Goal: Task Accomplishment & Management: Manage account settings

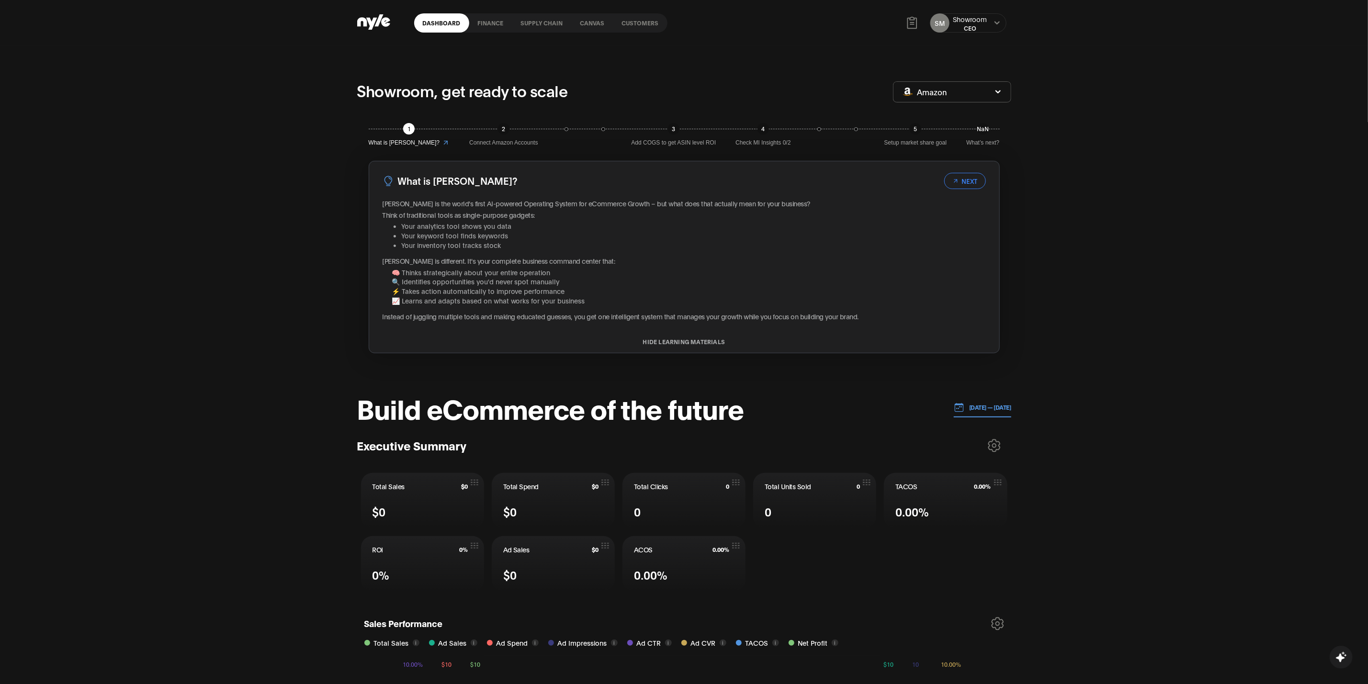
click at [108, 115] on div "Showroom, get ready to scale Amazon 1 What is [PERSON_NAME]? 2 Connect Amazon A…" at bounding box center [684, 495] width 1368 height 899
click at [631, 23] on link "Customers" at bounding box center [641, 22] width 54 height 19
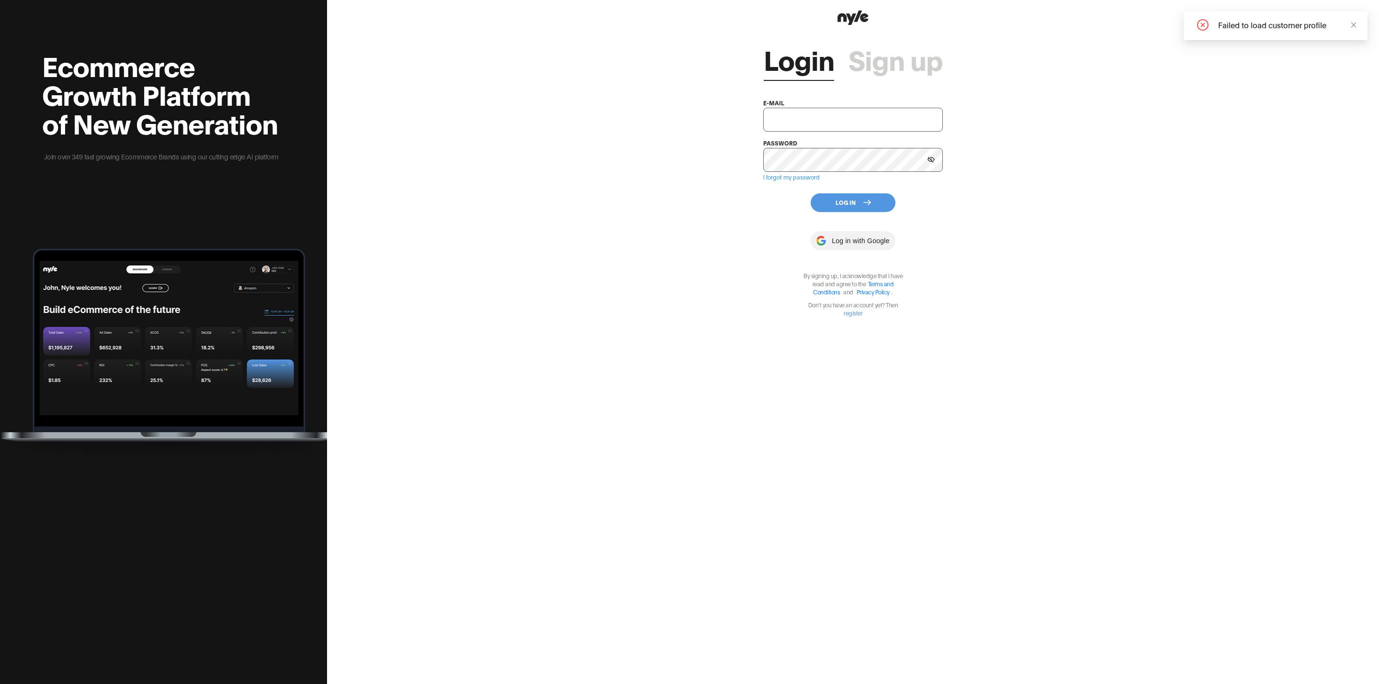
type input "[EMAIL_ADDRESS][PERSON_NAME]"
click at [869, 205] on icon at bounding box center [868, 203] width 8 height 8
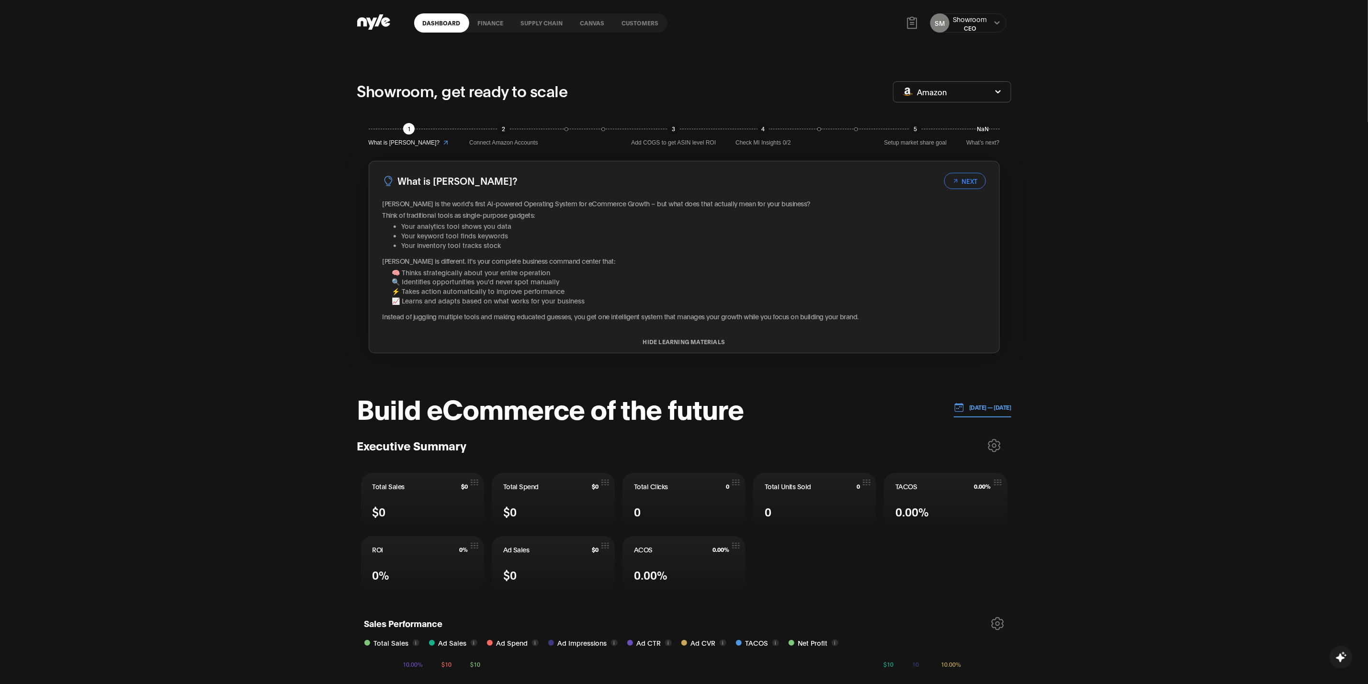
click at [647, 17] on link "Customers" at bounding box center [641, 22] width 54 height 19
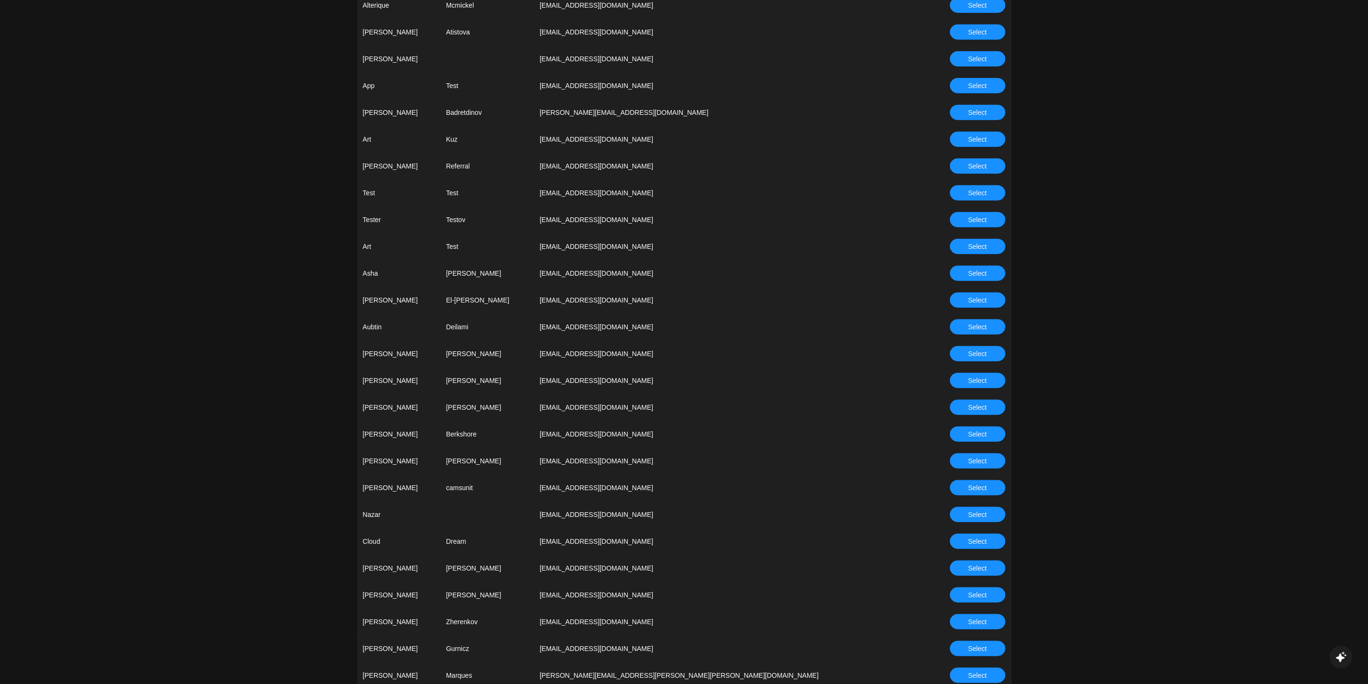
scroll to position [503, 0]
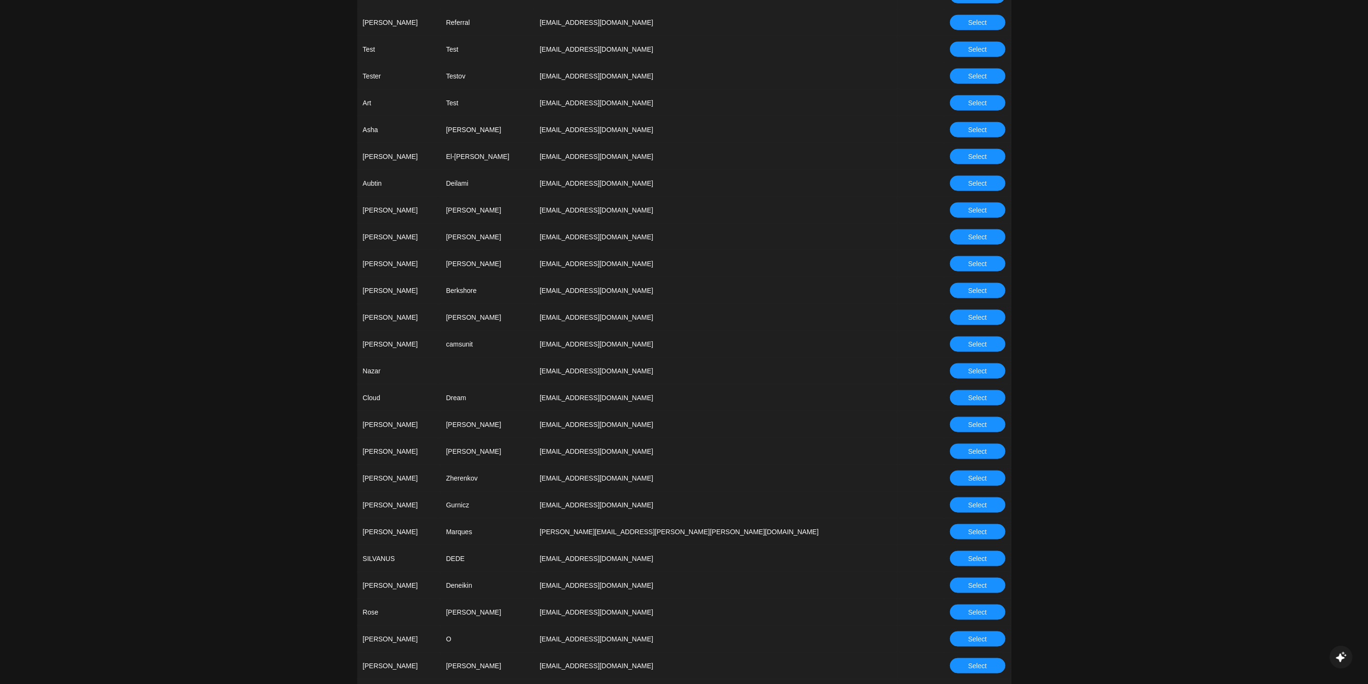
click at [975, 478] on span "Select" at bounding box center [977, 478] width 19 height 11
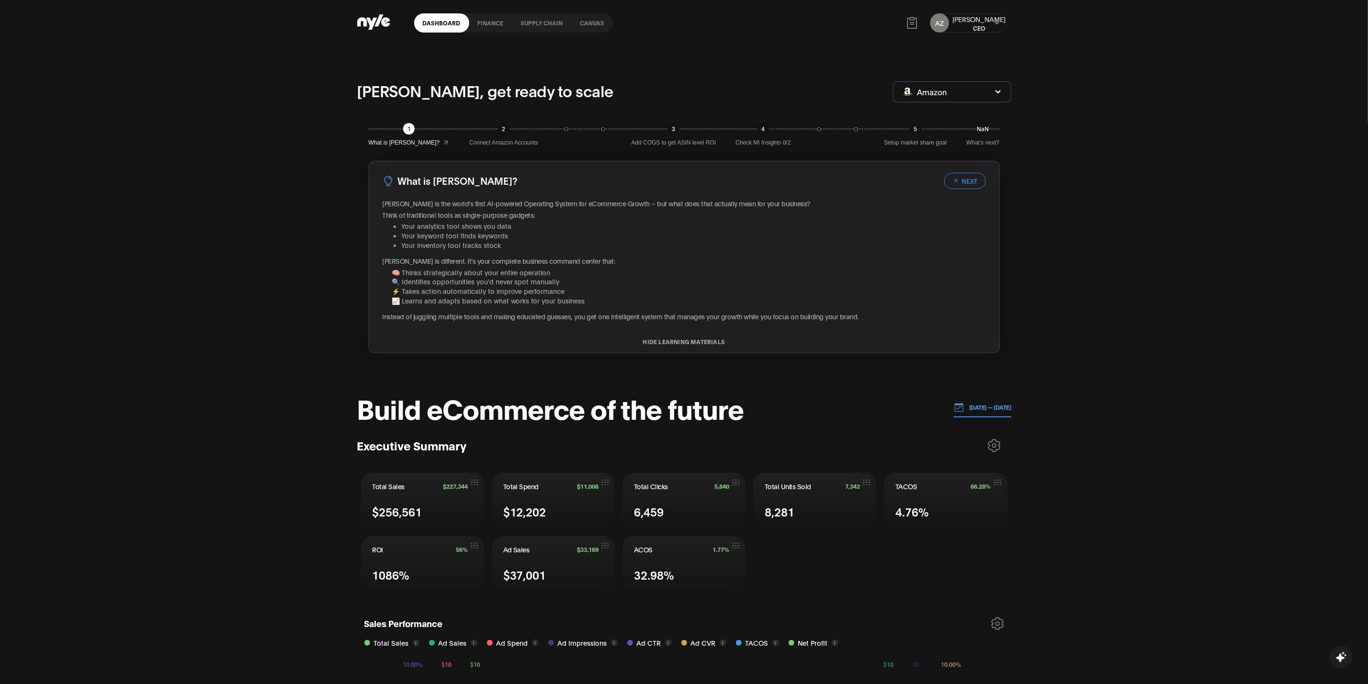
scroll to position [266, 0]
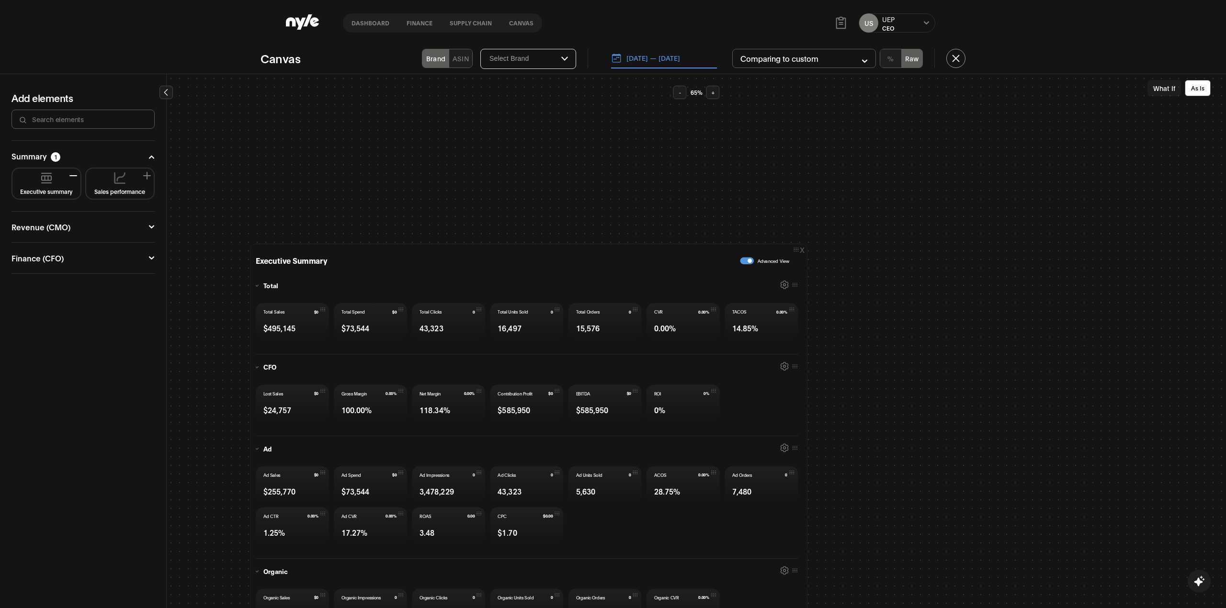
scroll to position [255, 0]
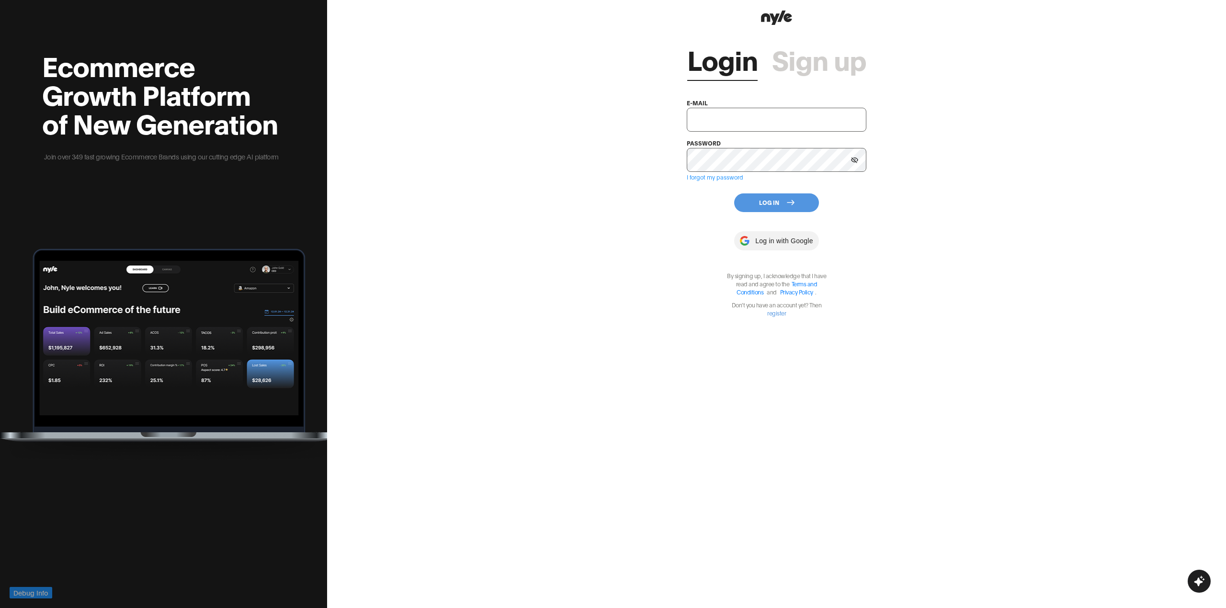
type input "[EMAIL_ADDRESS][PERSON_NAME]"
click at [774, 201] on button "Log In" at bounding box center [776, 203] width 85 height 19
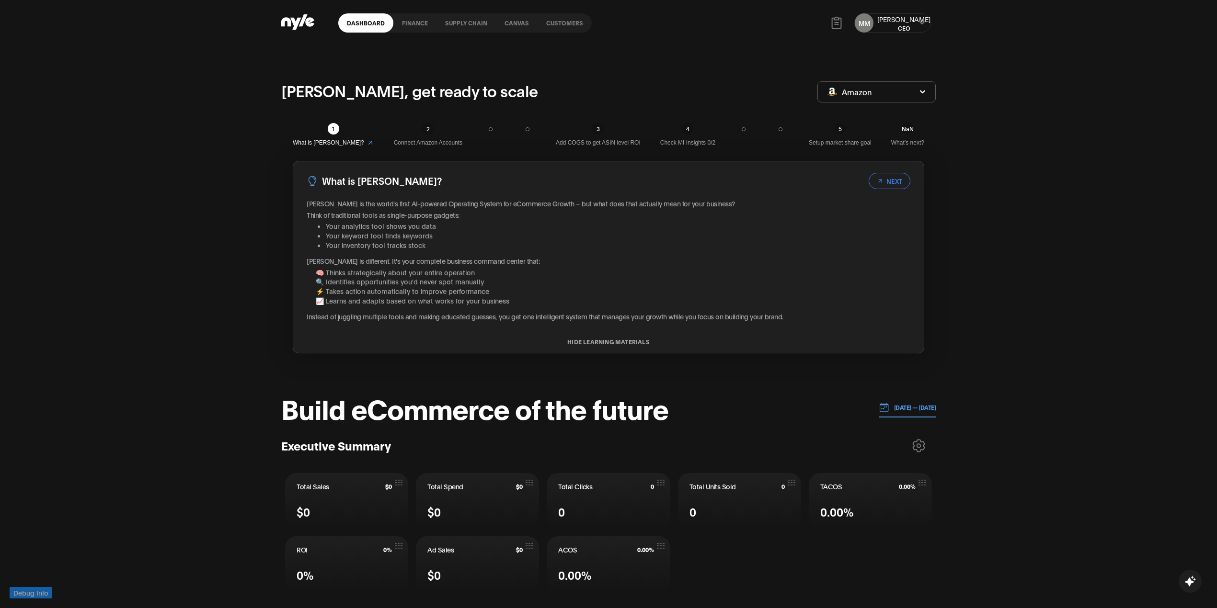
click at [552, 23] on link "Customers" at bounding box center [564, 22] width 54 height 19
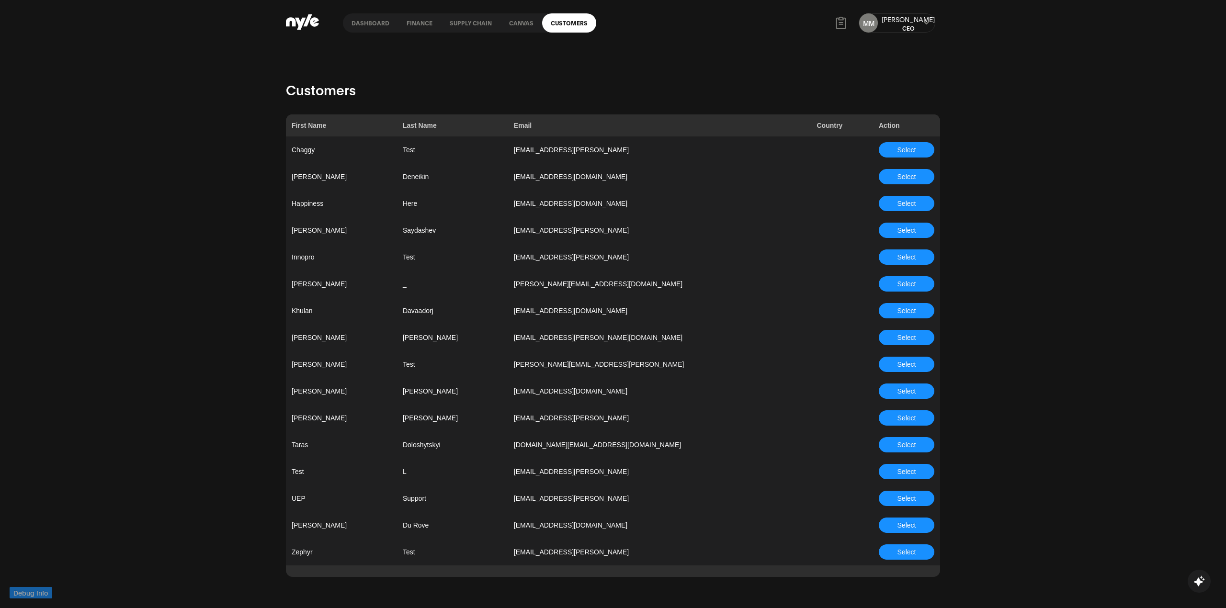
click at [901, 257] on span "Select" at bounding box center [907, 257] width 19 height 11
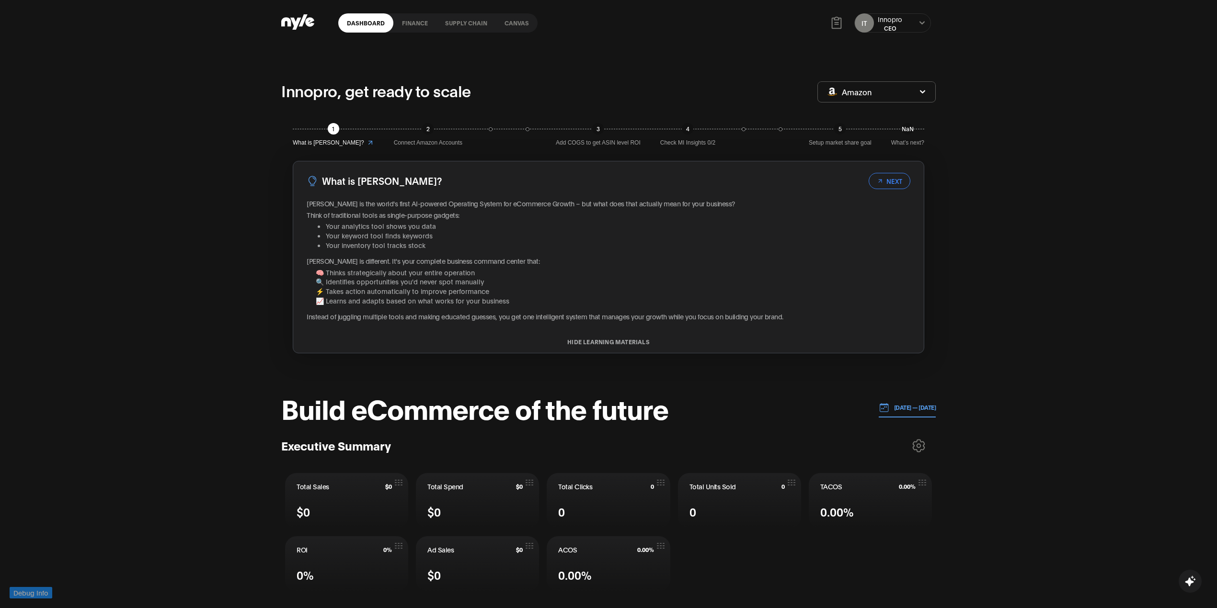
click at [919, 24] on icon at bounding box center [922, 23] width 6 height 6
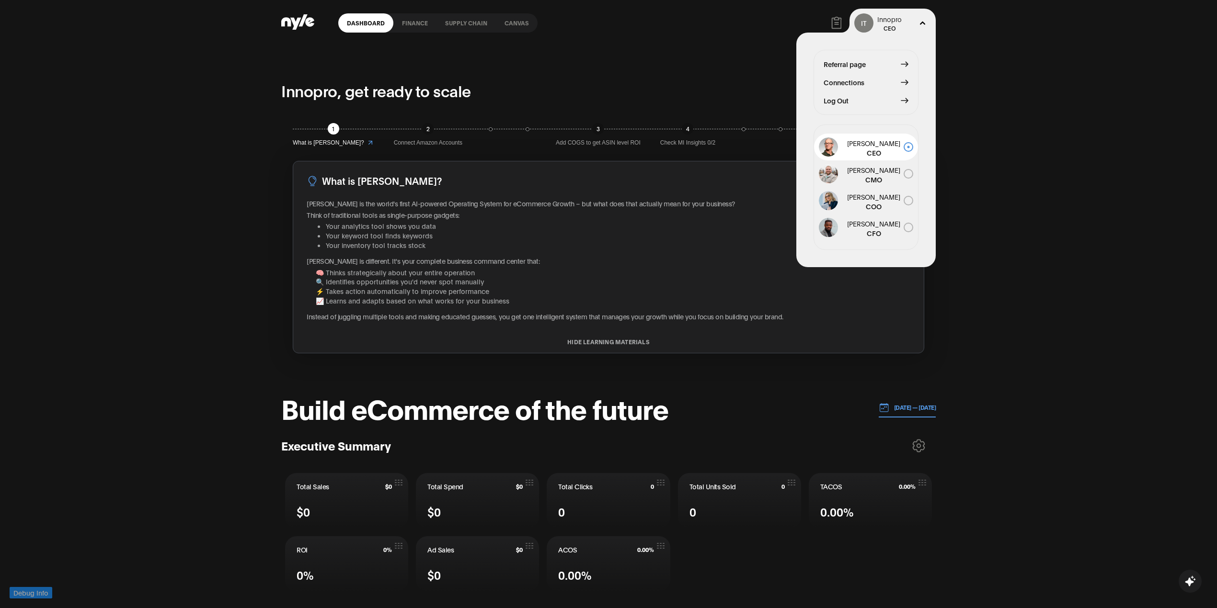
click at [863, 105] on button "Log Out" at bounding box center [865, 100] width 85 height 11
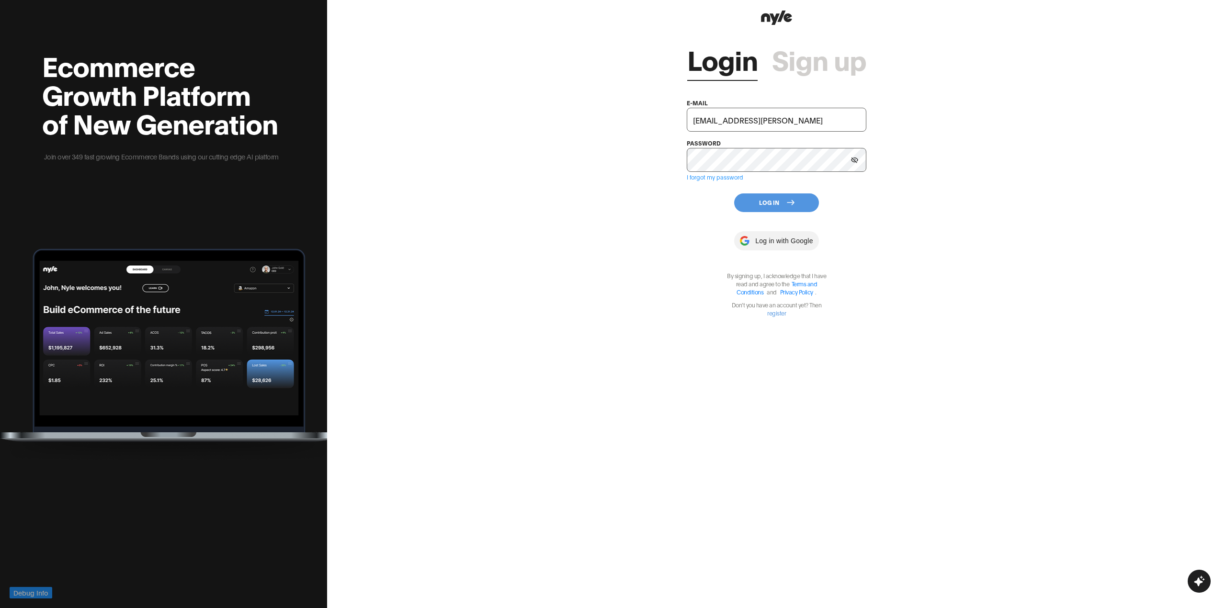
click at [759, 115] on input "[EMAIL_ADDRESS][PERSON_NAME]" at bounding box center [777, 120] width 180 height 24
type input "innopro@nyle.ai"
click at [767, 202] on button "Log In" at bounding box center [776, 203] width 85 height 19
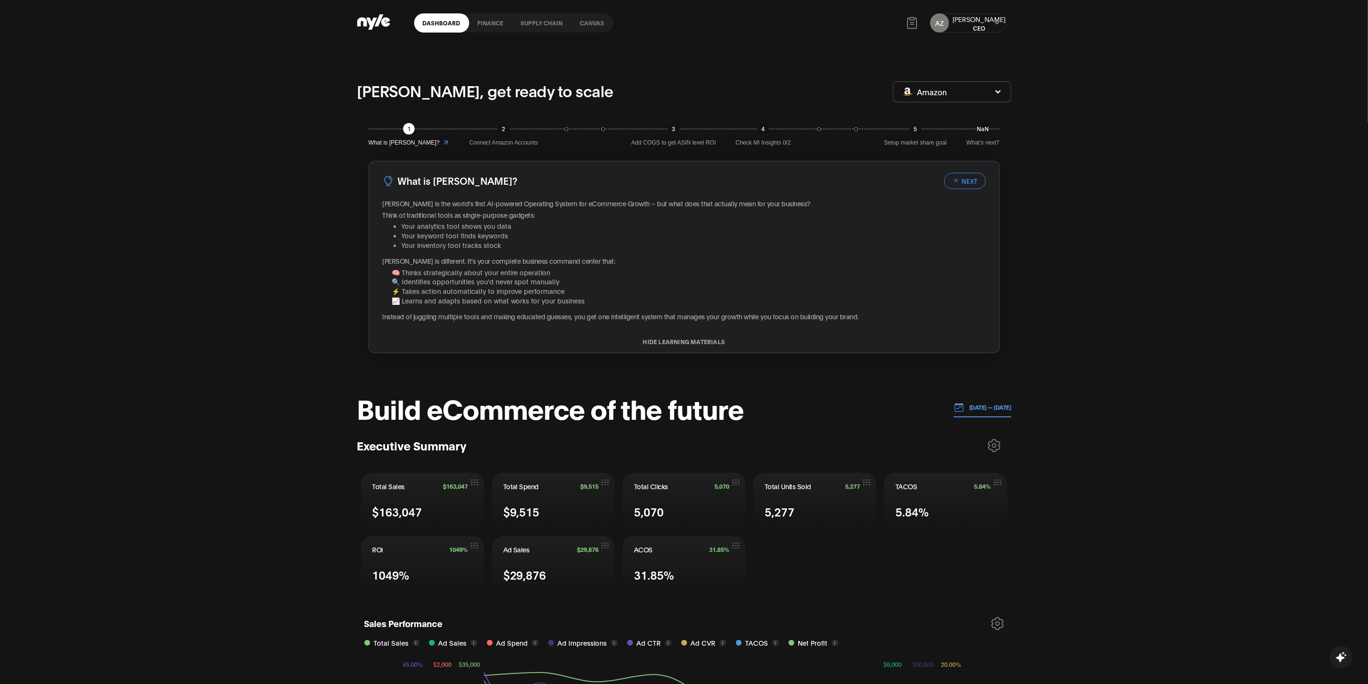
click at [992, 26] on div "AZ Aleksei CEO" at bounding box center [968, 22] width 77 height 19
click at [998, 23] on icon at bounding box center [997, 22] width 5 height 3
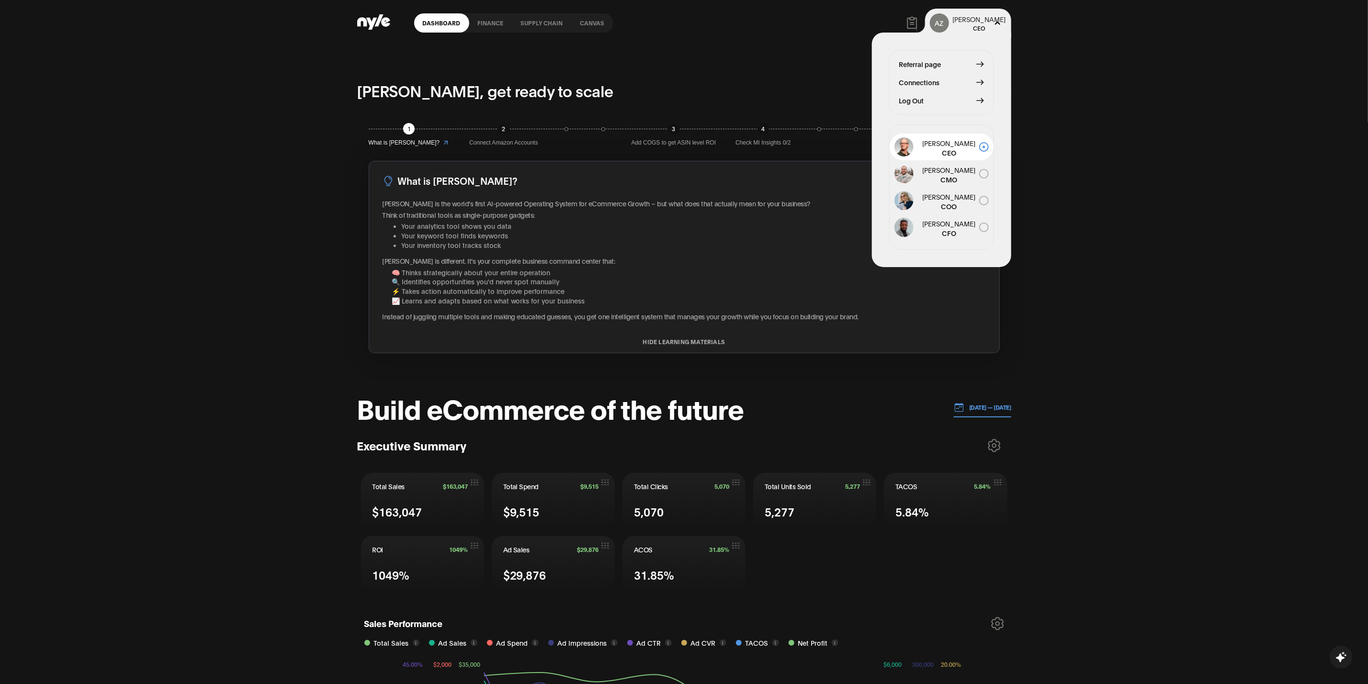
click at [922, 101] on span "Log Out" at bounding box center [911, 100] width 25 height 11
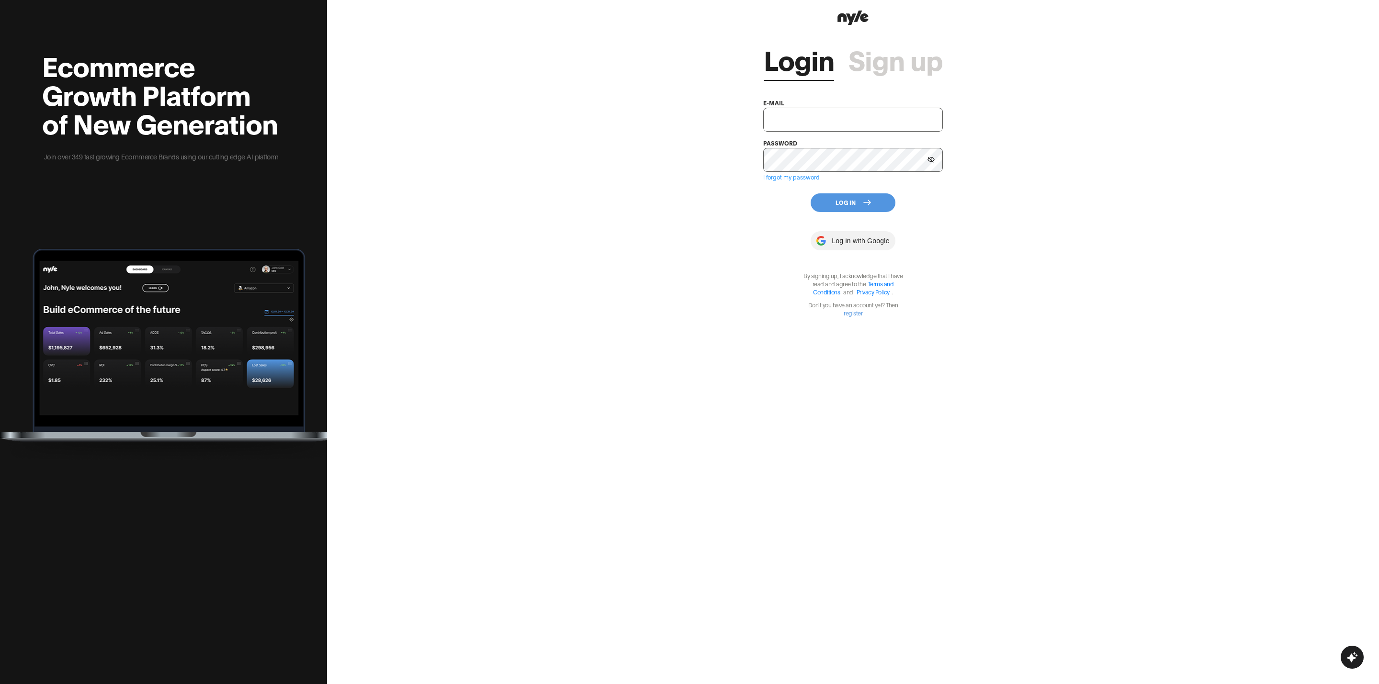
type input "[EMAIL_ADDRESS][PERSON_NAME]"
click at [847, 203] on button "Log In" at bounding box center [853, 203] width 85 height 19
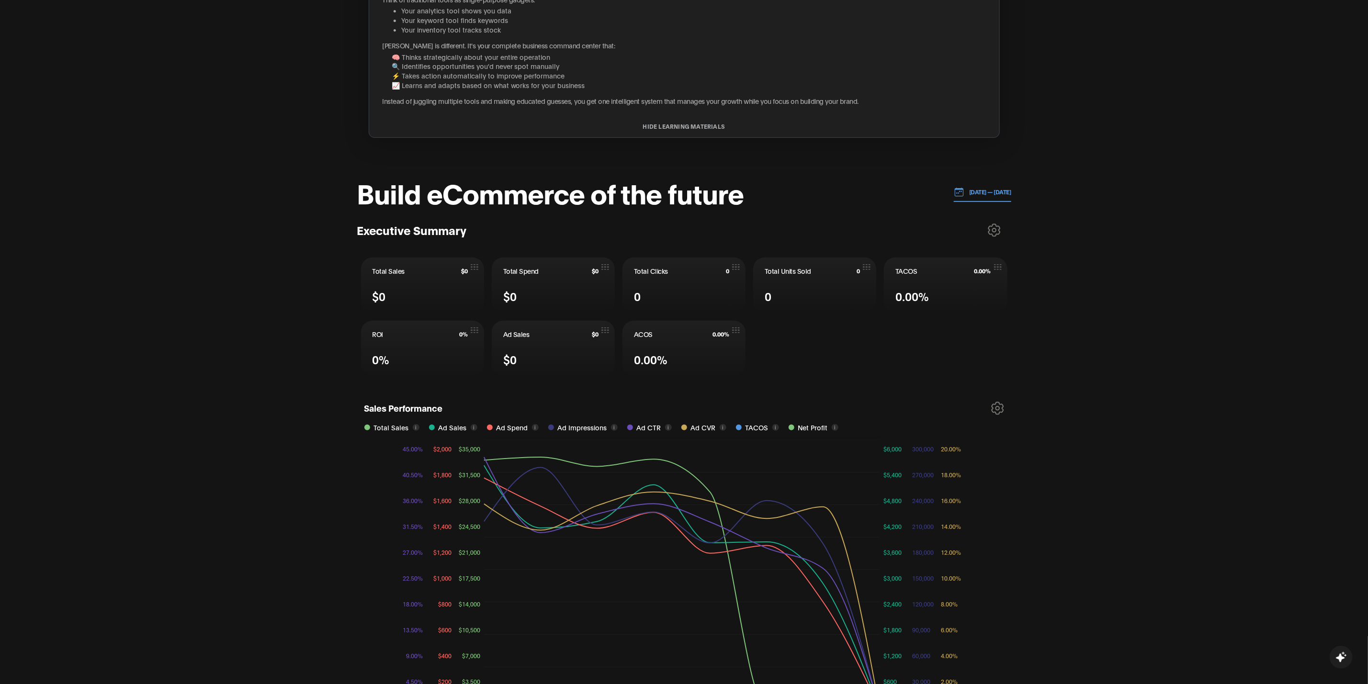
scroll to position [266, 0]
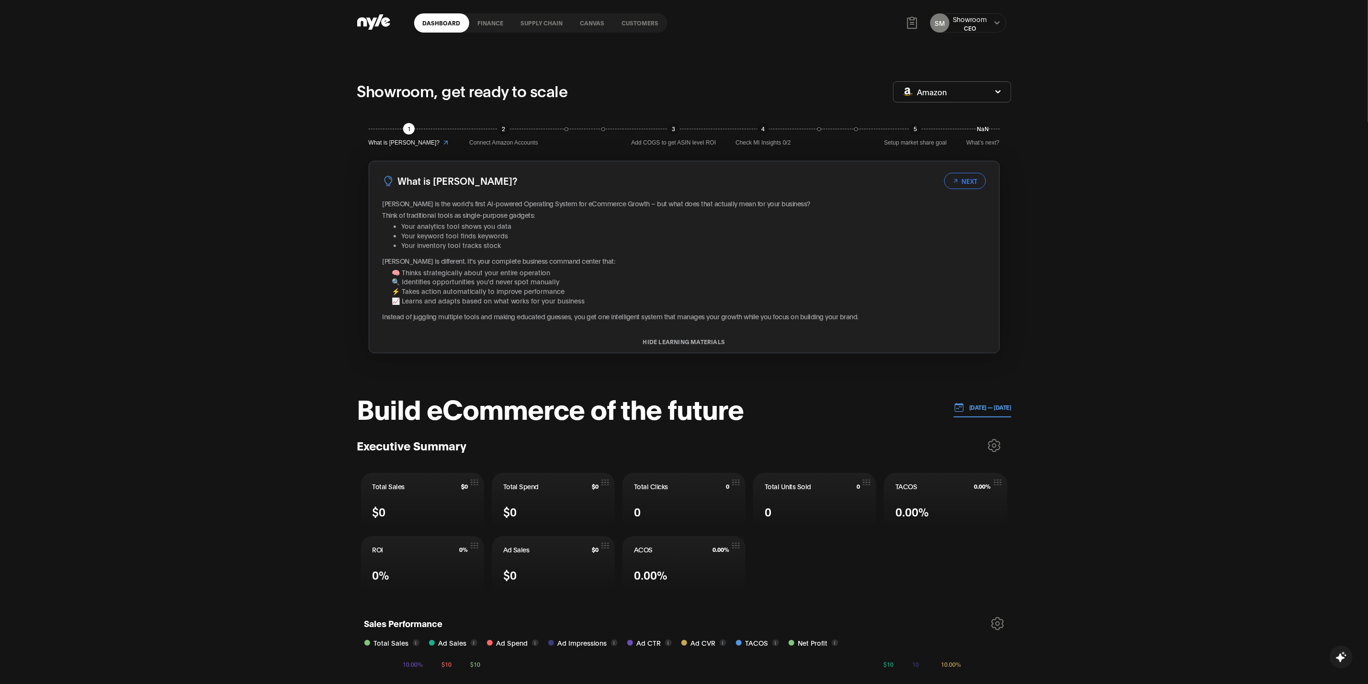
click at [631, 20] on link "Customers" at bounding box center [641, 22] width 54 height 19
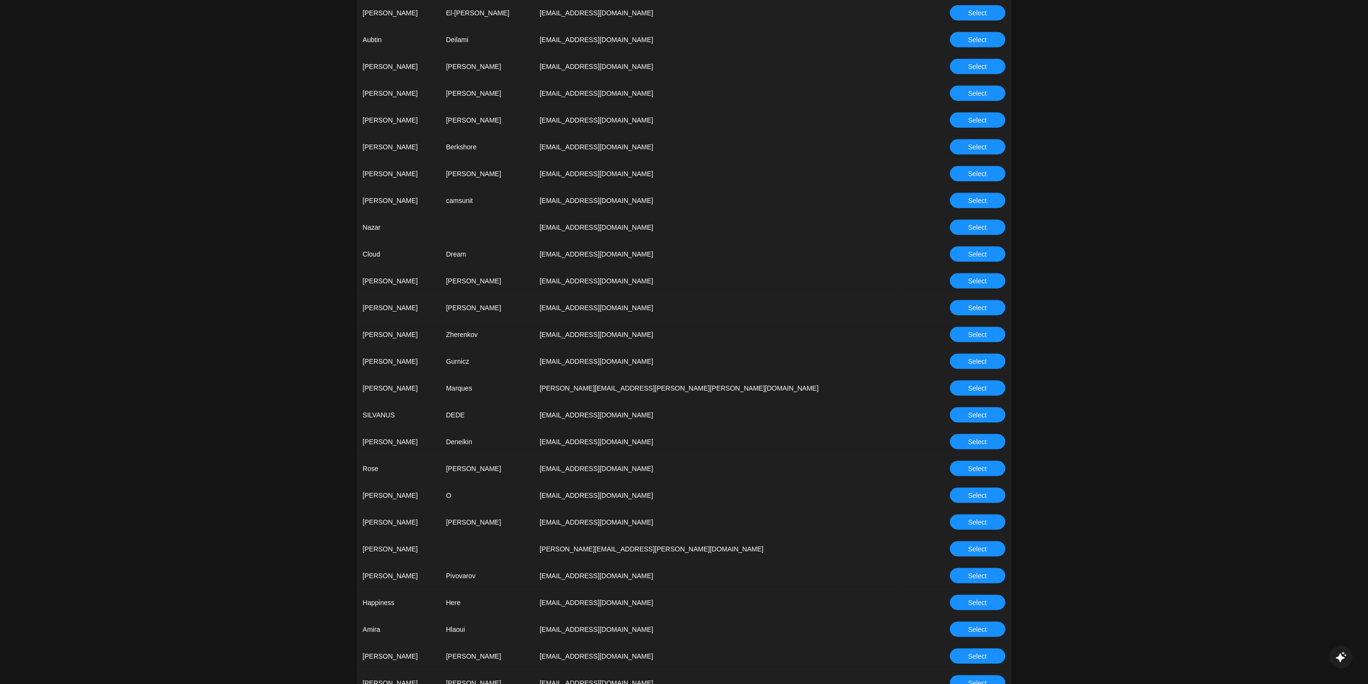
scroll to position [718, 0]
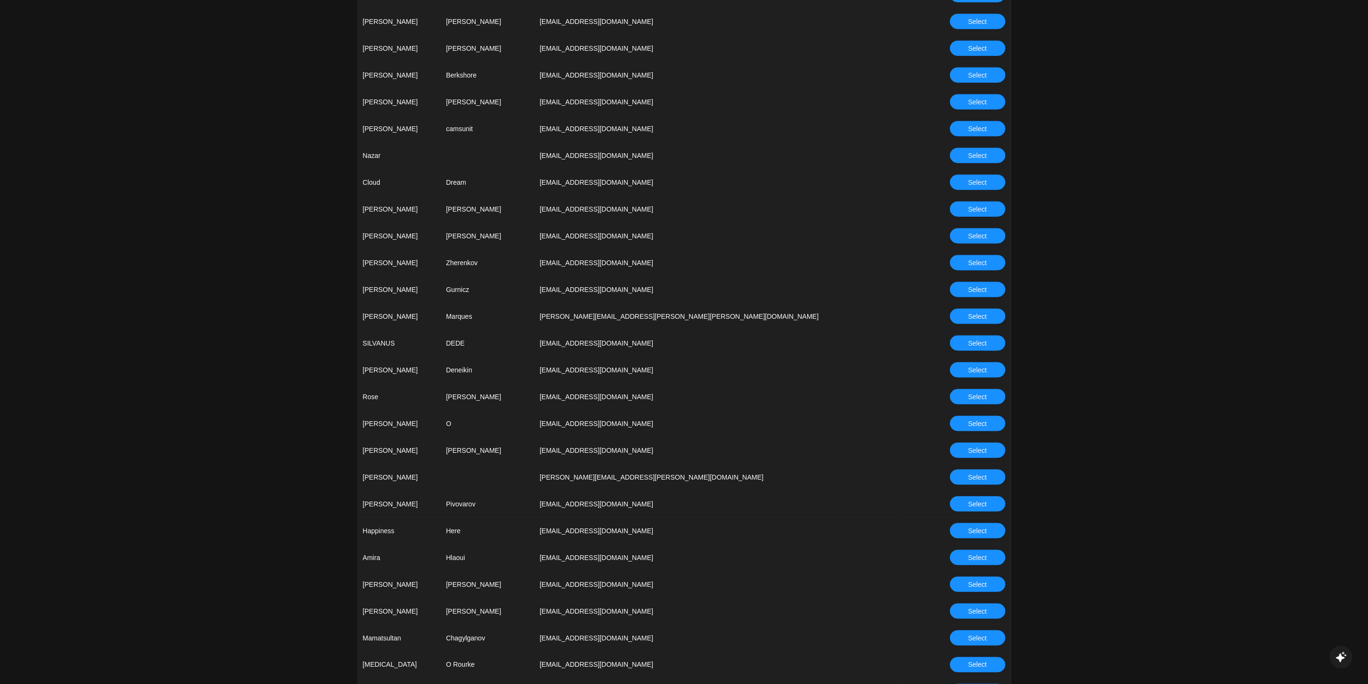
click at [985, 259] on span "Select" at bounding box center [977, 263] width 19 height 11
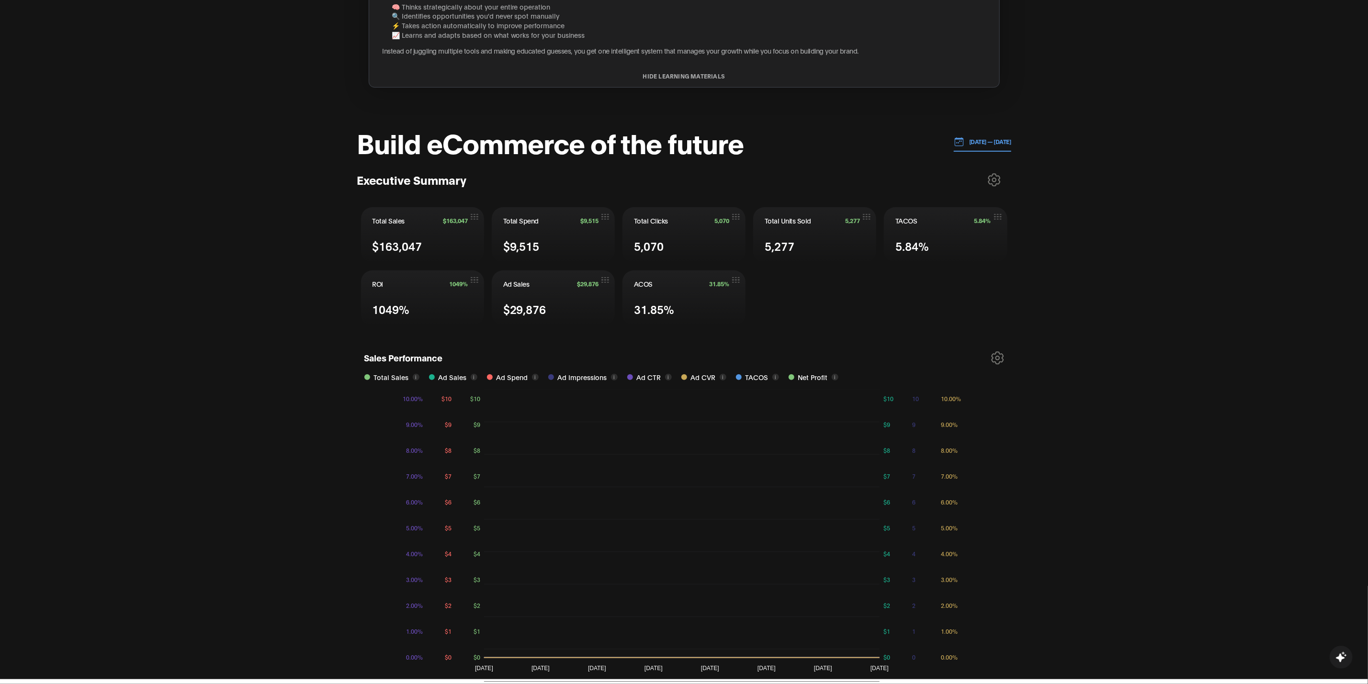
scroll to position [266, 0]
